Goal: Check status: Check status

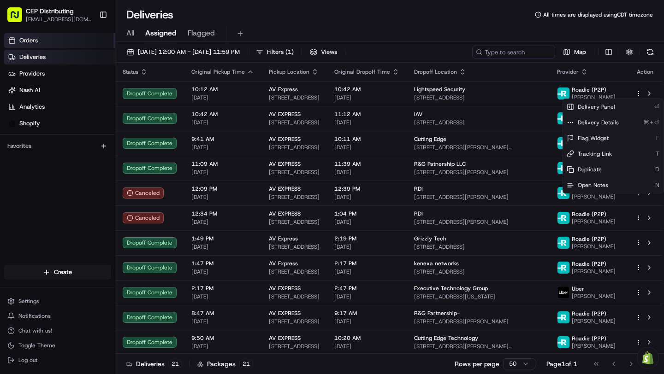
click at [37, 41] on html "CEP Distributing [EMAIL_ADDRESS][DOMAIN_NAME] Toggle Sidebar Orders Deliveries …" at bounding box center [332, 187] width 664 height 374
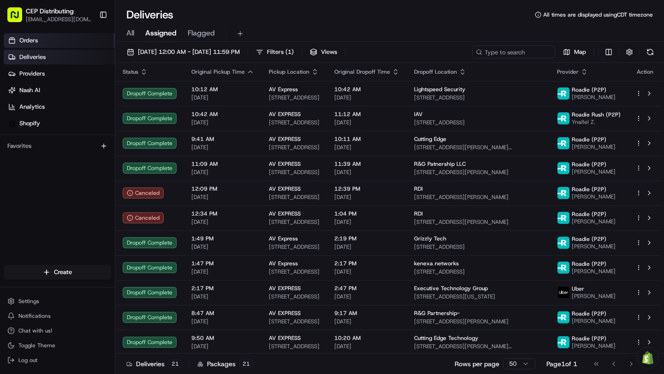
click at [37, 41] on span "Orders" at bounding box center [28, 40] width 18 height 8
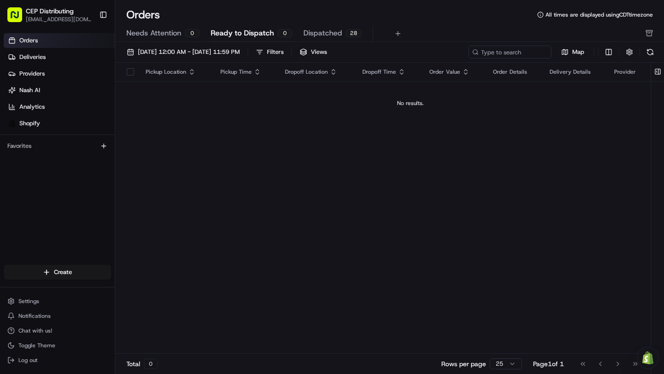
click at [235, 29] on span "Ready to Dispatch" at bounding box center [242, 33] width 63 height 11
click at [50, 58] on link "Deliveries" at bounding box center [59, 57] width 111 height 15
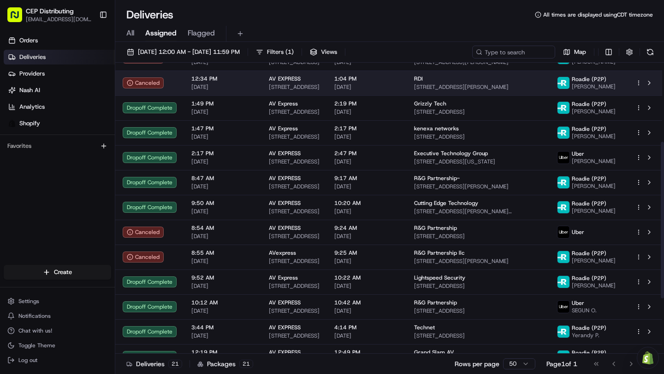
scroll to position [250, 0]
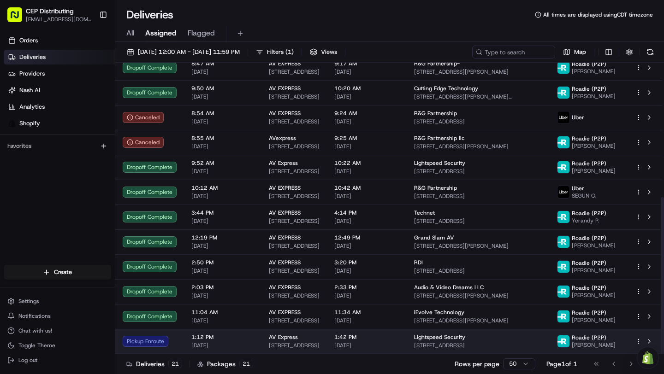
click at [157, 336] on div "Pickup Enroute" at bounding box center [150, 341] width 54 height 11
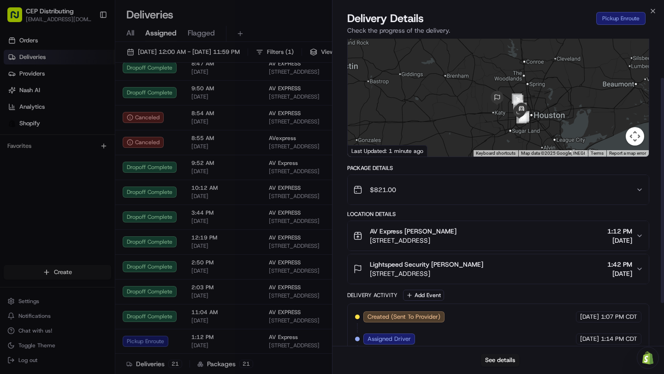
scroll to position [0, 0]
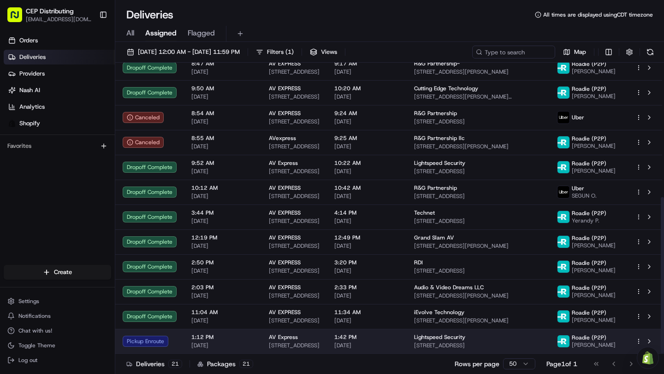
click at [635, 341] on html "CEP Distributing [EMAIL_ADDRESS][DOMAIN_NAME] Toggle Sidebar Orders Deliveries …" at bounding box center [332, 187] width 664 height 374
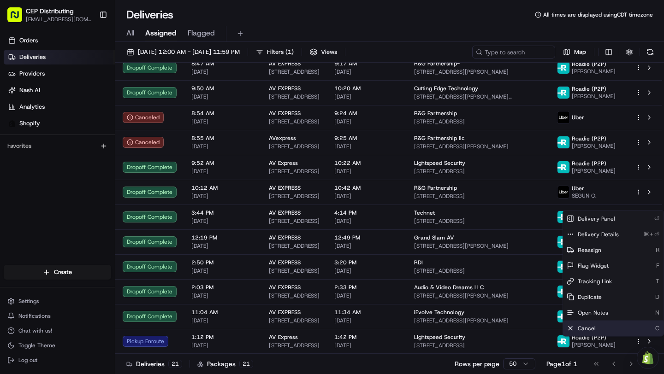
click at [608, 327] on div "Cancel C" at bounding box center [613, 329] width 100 height 16
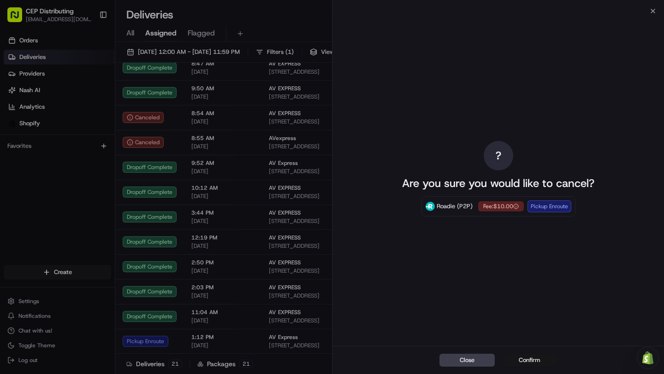
click at [526, 359] on button "Confirm" at bounding box center [529, 360] width 55 height 13
